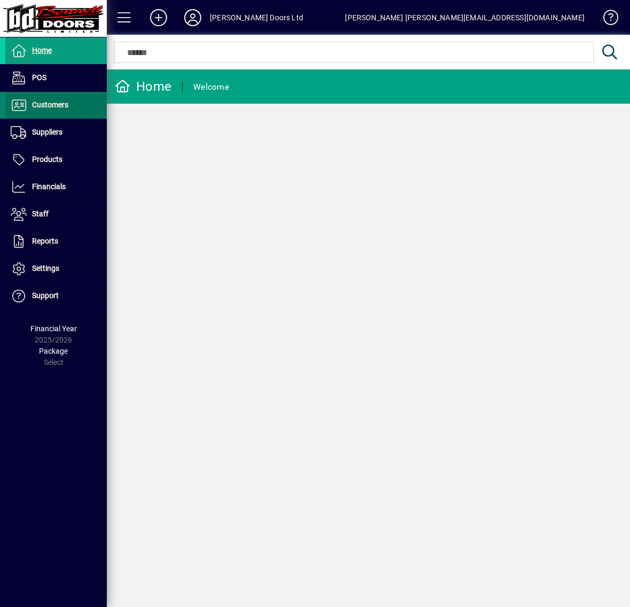
click at [36, 103] on span "Customers" at bounding box center [50, 104] width 36 height 9
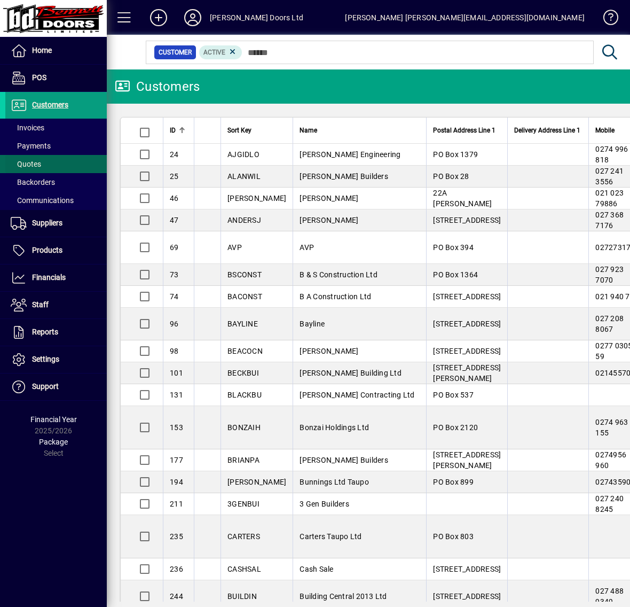
click at [40, 164] on span "Quotes" at bounding box center [26, 164] width 30 height 9
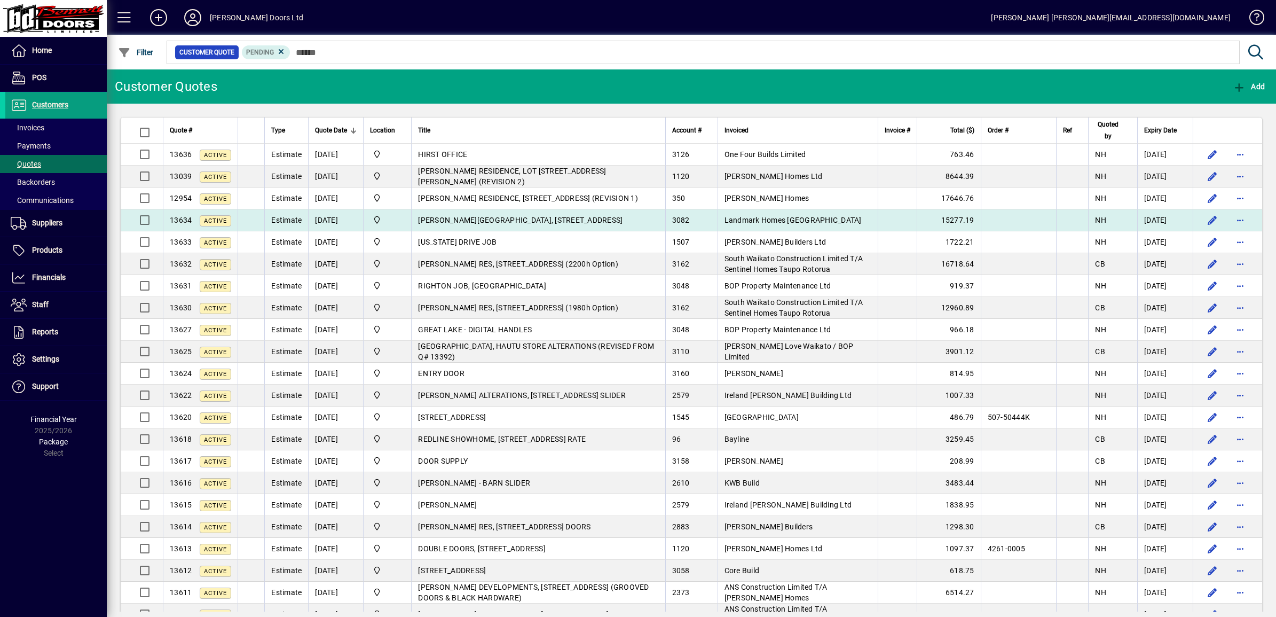
click at [580, 219] on span "[PERSON_NAME][GEOGRAPHIC_DATA], [STREET_ADDRESS]" at bounding box center [520, 220] width 204 height 9
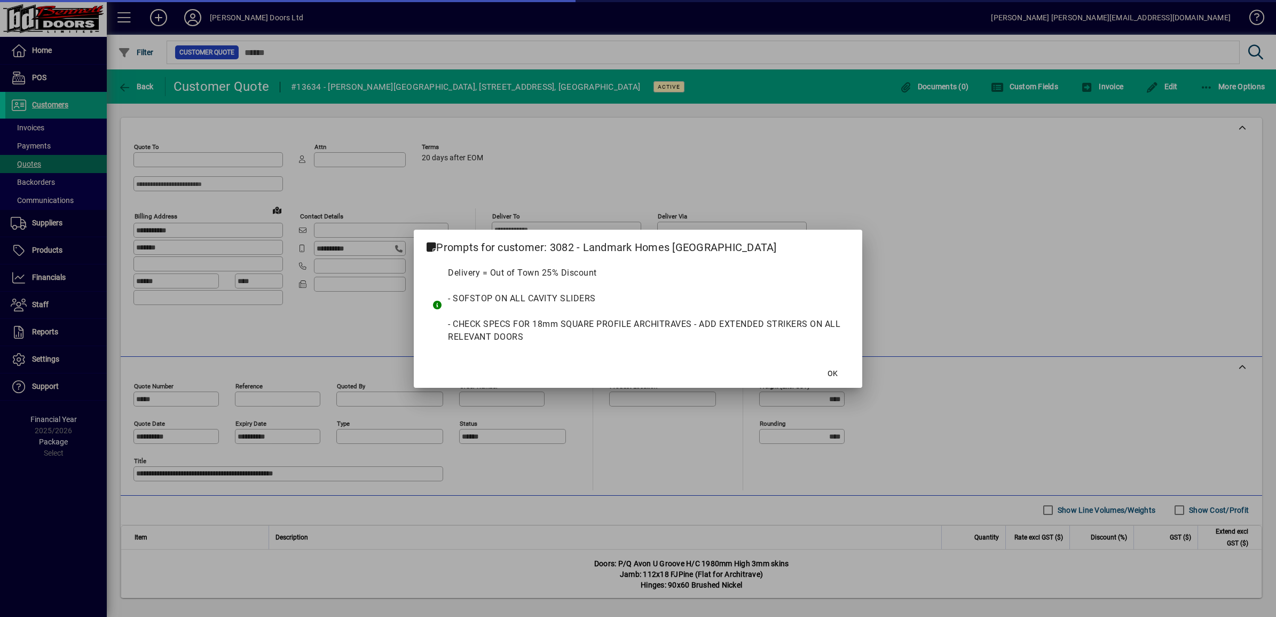
type input "**********"
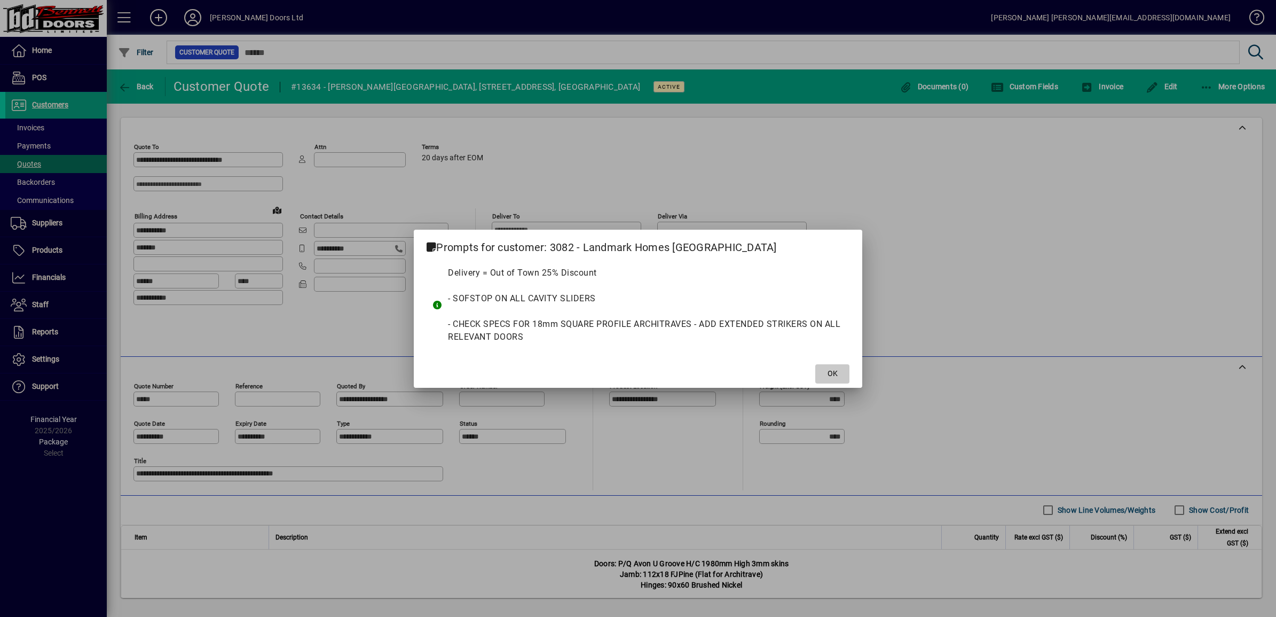
click at [630, 375] on span "OK" at bounding box center [833, 373] width 10 height 11
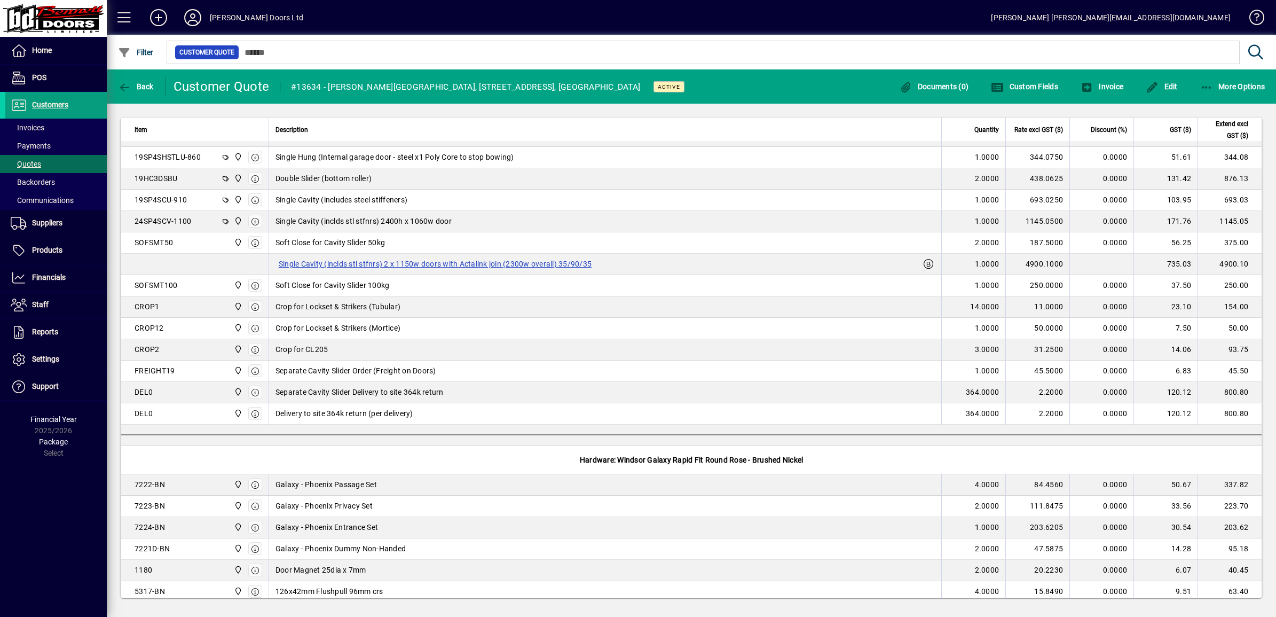
scroll to position [466, 0]
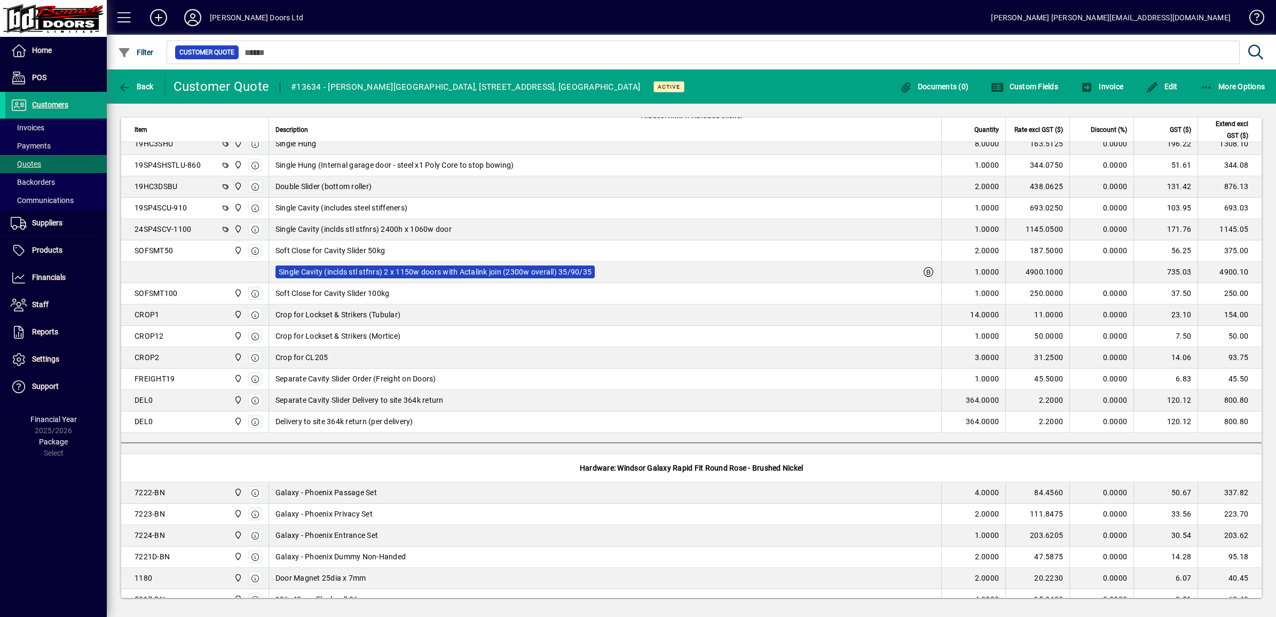
click at [534, 276] on label "Single Cavity (inclds stl stfnrs) 2 x 1150w doors with Actalink join (2300w ove…" at bounding box center [435, 271] width 319 height 13
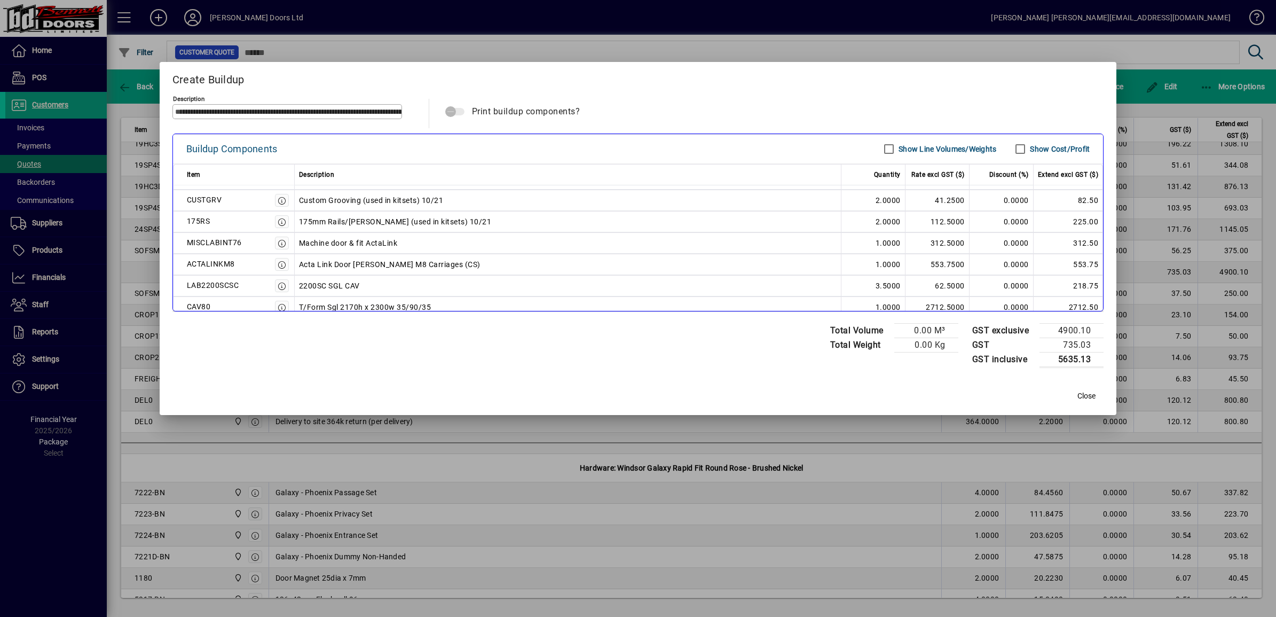
scroll to position [27, 0]
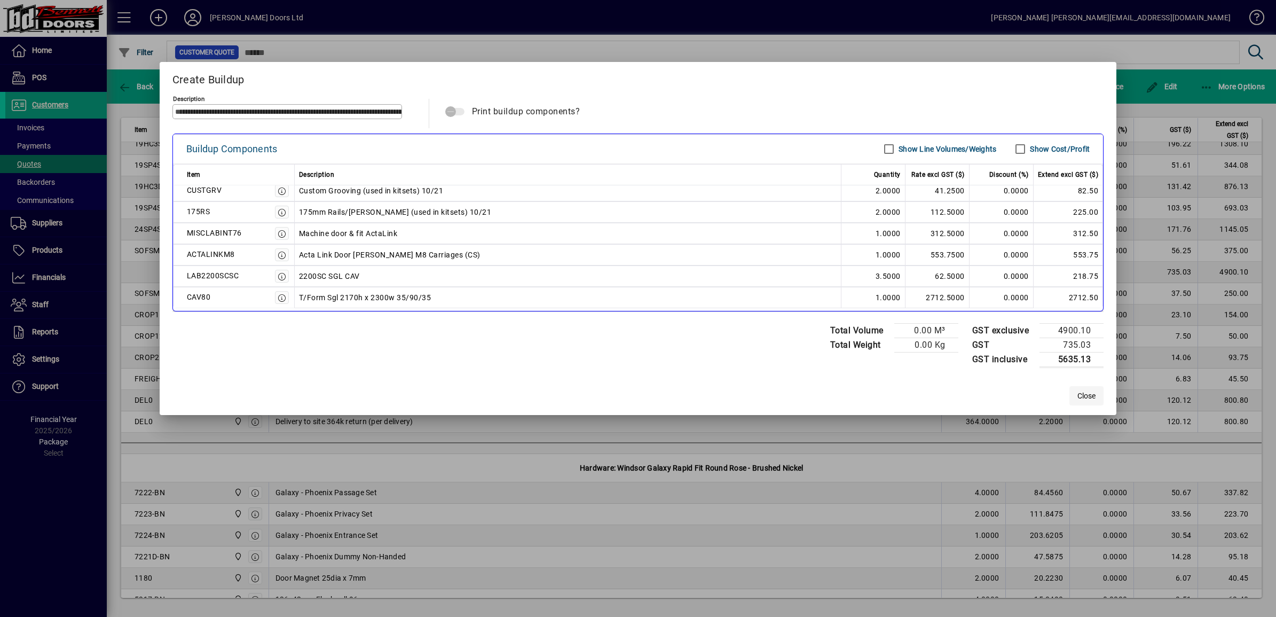
click at [630, 400] on span "Close" at bounding box center [1086, 395] width 18 height 11
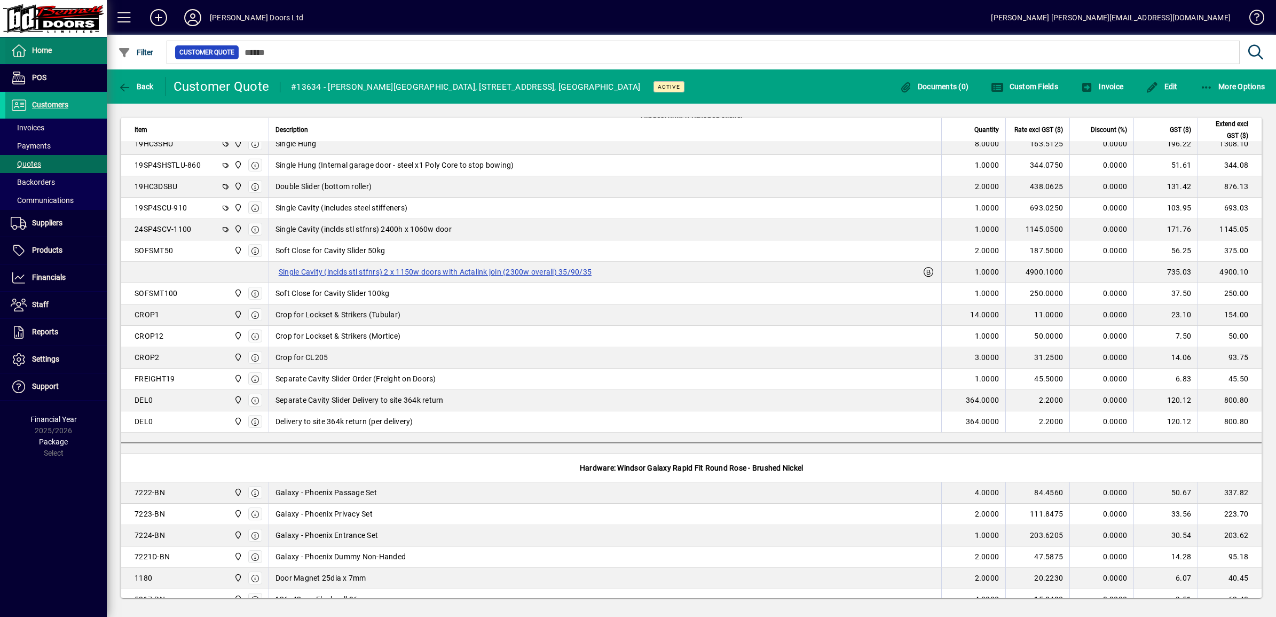
click at [62, 51] on span at bounding box center [55, 51] width 101 height 26
